Goal: Find specific page/section: Find specific page/section

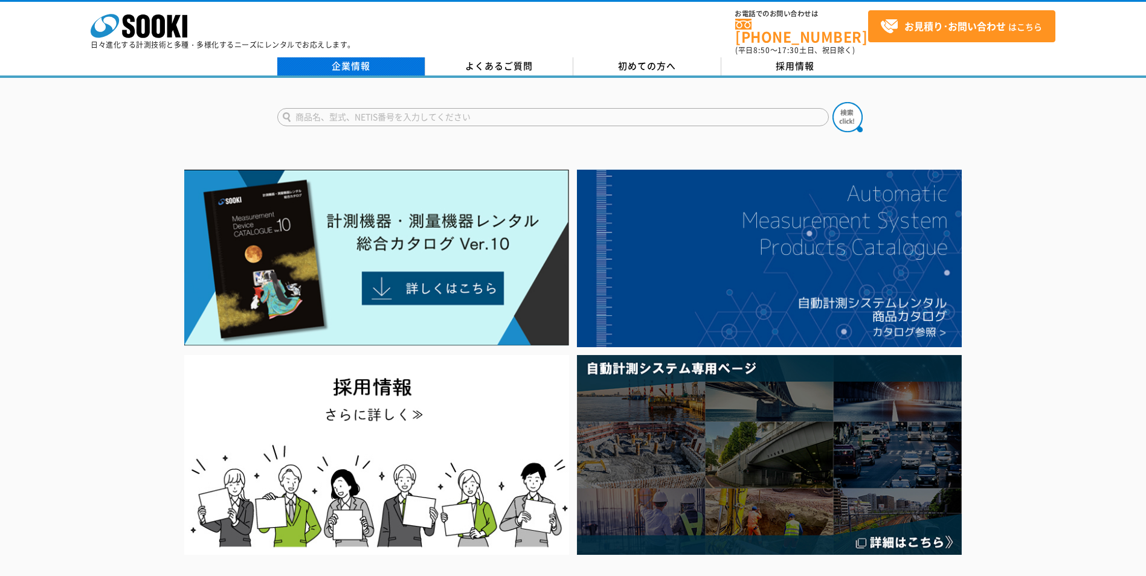
click at [345, 57] on link "企業情報" at bounding box center [351, 66] width 148 height 18
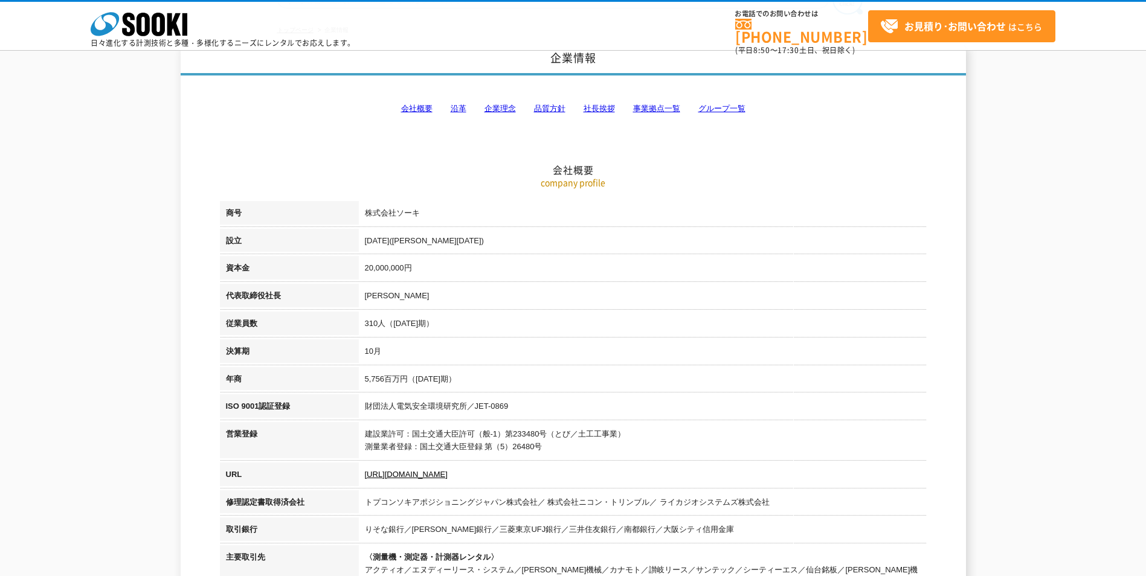
scroll to position [60, 0]
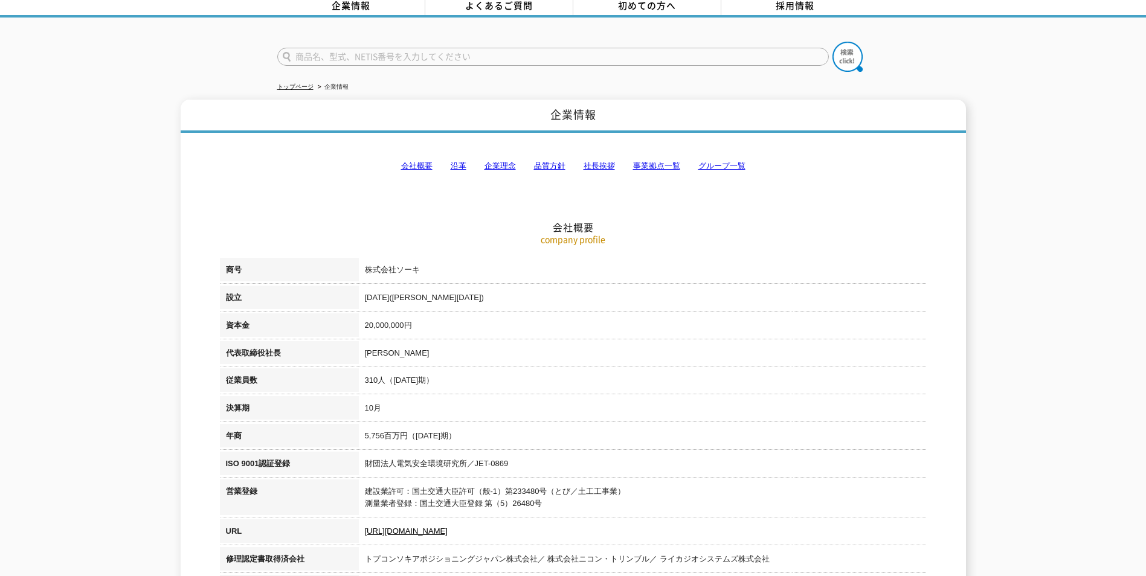
click at [651, 161] on link "事業拠点一覧" at bounding box center [656, 165] width 47 height 9
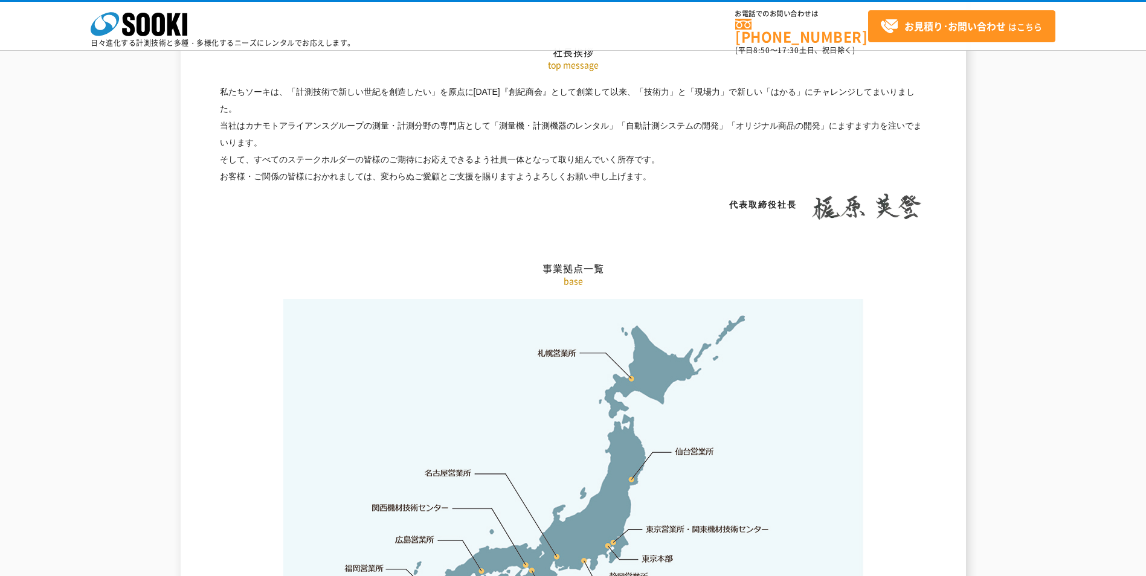
scroll to position [2426, 0]
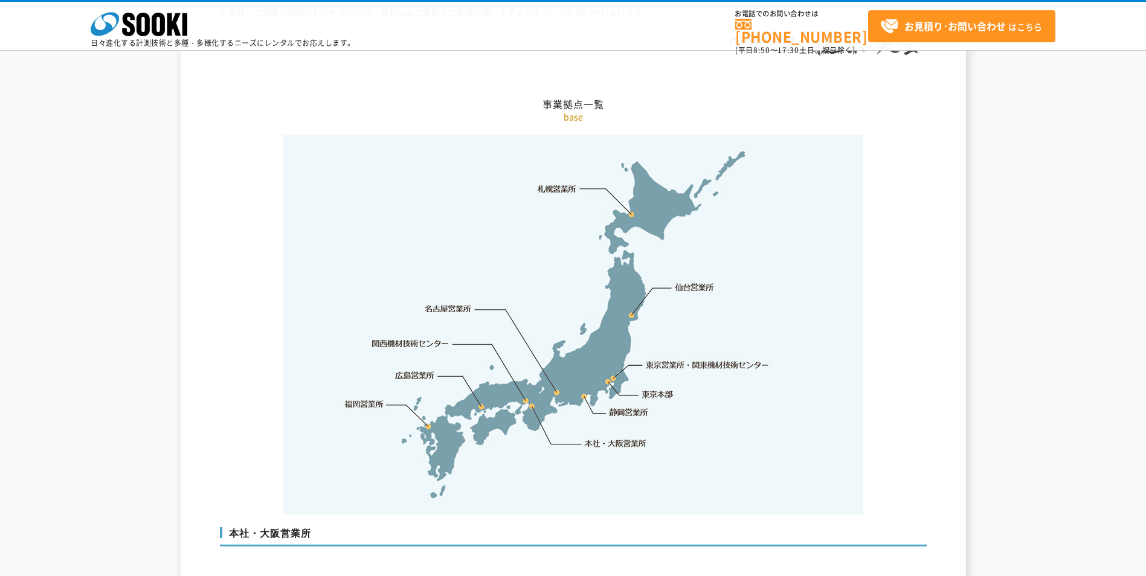
click at [650, 359] on link "東京営業所・関東機材技術センター" at bounding box center [708, 365] width 124 height 12
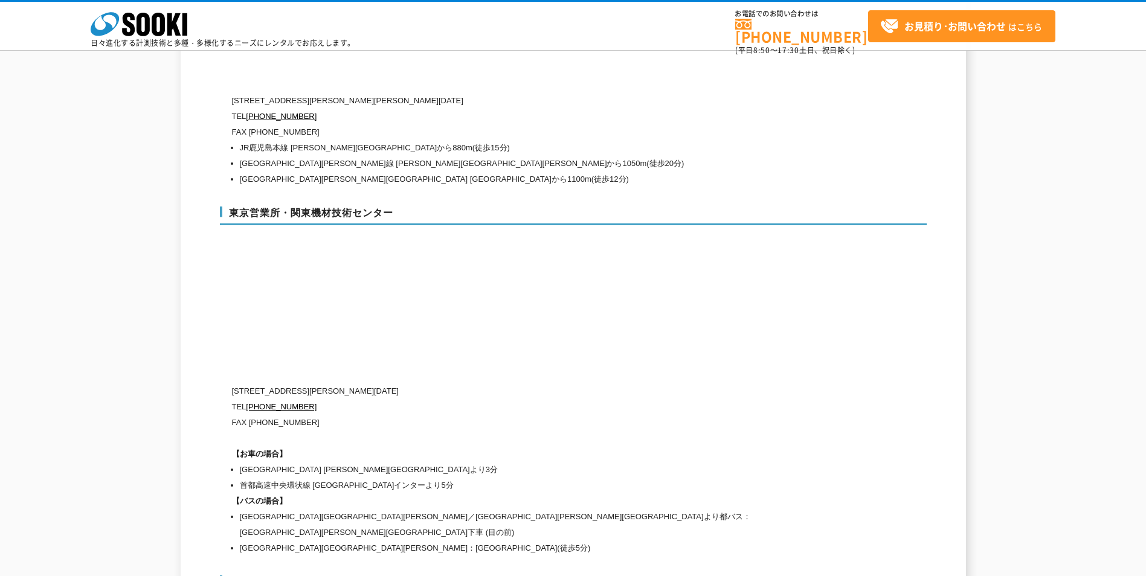
scroll to position [4980, 0]
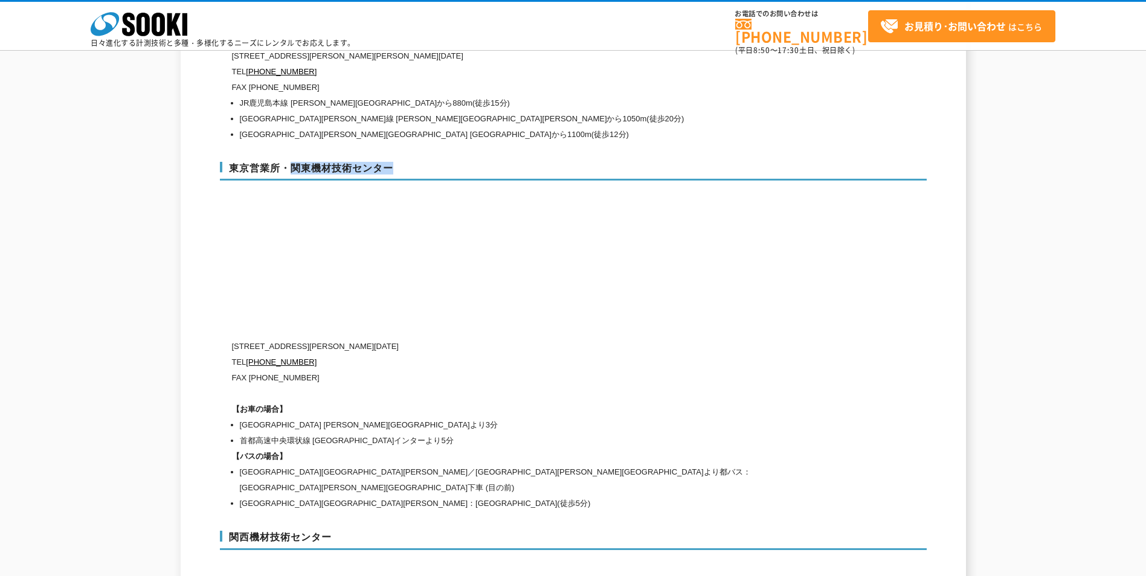
drag, startPoint x: 291, startPoint y: 141, endPoint x: 393, endPoint y: 138, distance: 102.7
click at [393, 162] on h3 "東京営業所・関東機材技術センター" at bounding box center [573, 171] width 707 height 19
copy h3 "関東機材技術センター"
